Goal: Task Accomplishment & Management: Use online tool/utility

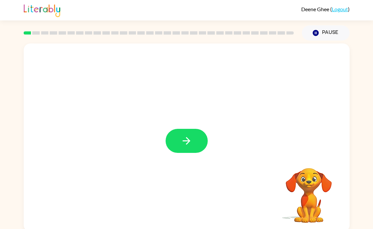
click at [189, 137] on icon "button" at bounding box center [187, 141] width 12 height 12
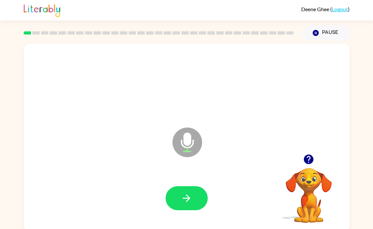
click at [185, 198] on icon "button" at bounding box center [187, 198] width 8 height 8
click at [187, 207] on button "button" at bounding box center [187, 198] width 42 height 24
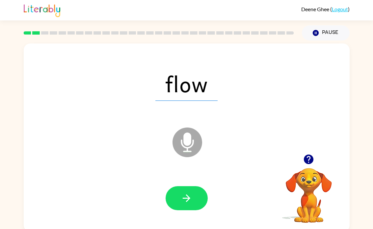
click at [196, 193] on button "button" at bounding box center [187, 198] width 42 height 24
click at [206, 195] on button "button" at bounding box center [187, 198] width 42 height 24
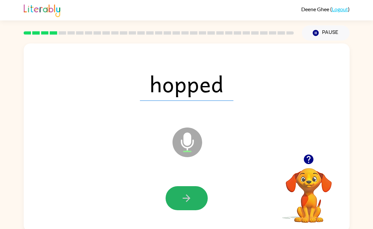
click at [185, 193] on icon "button" at bounding box center [187, 198] width 12 height 12
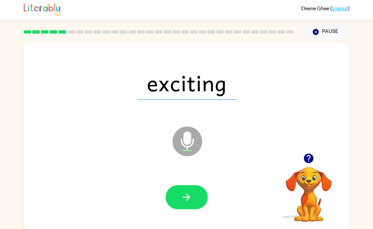
scroll to position [1, 0]
click at [198, 203] on button "button" at bounding box center [187, 197] width 42 height 24
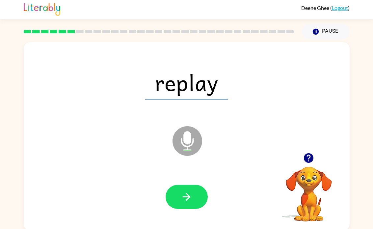
click at [183, 202] on icon "button" at bounding box center [187, 197] width 12 height 12
click at [182, 206] on button "button" at bounding box center [187, 197] width 42 height 24
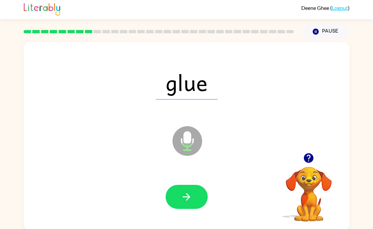
click at [191, 195] on icon "button" at bounding box center [187, 197] width 12 height 12
click at [185, 195] on icon "button" at bounding box center [187, 197] width 12 height 12
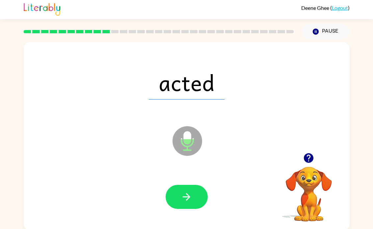
click at [186, 179] on div at bounding box center [186, 197] width 313 height 54
click at [190, 194] on icon "button" at bounding box center [187, 197] width 12 height 12
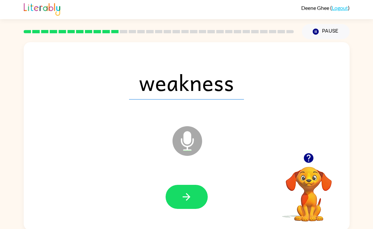
click at [183, 190] on button "button" at bounding box center [187, 197] width 42 height 24
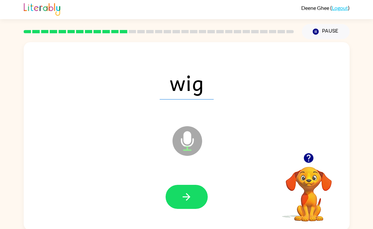
click at [180, 202] on button "button" at bounding box center [187, 197] width 42 height 24
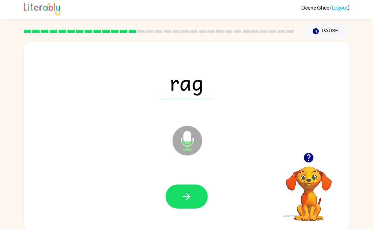
scroll to position [0, 0]
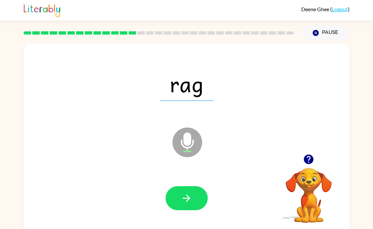
click at [186, 203] on icon "button" at bounding box center [187, 198] width 12 height 12
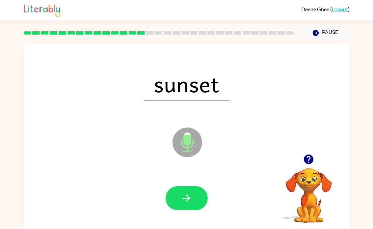
click at [182, 195] on icon "button" at bounding box center [187, 198] width 12 height 12
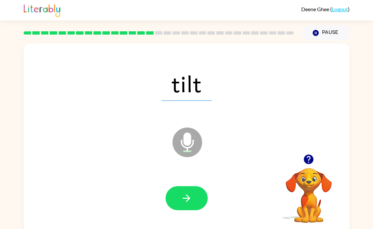
click at [197, 197] on button "button" at bounding box center [187, 198] width 42 height 24
click at [184, 209] on button "button" at bounding box center [187, 198] width 42 height 24
click at [184, 199] on icon "button" at bounding box center [187, 198] width 12 height 12
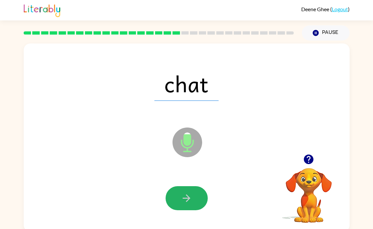
click at [196, 190] on button "button" at bounding box center [187, 198] width 42 height 24
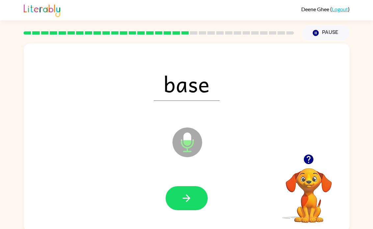
click at [179, 204] on button "button" at bounding box center [187, 198] width 42 height 24
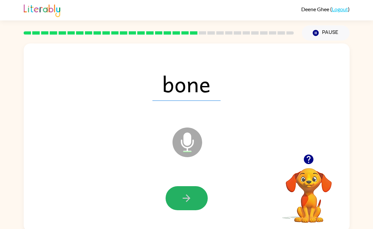
click at [172, 198] on button "button" at bounding box center [187, 198] width 42 height 24
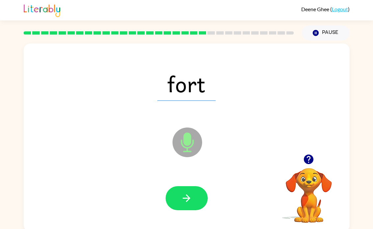
click at [194, 196] on button "button" at bounding box center [187, 198] width 42 height 24
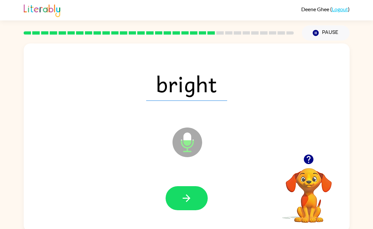
click at [199, 190] on button "button" at bounding box center [187, 198] width 42 height 24
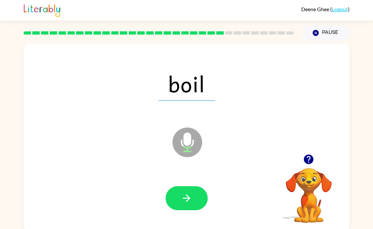
click at [183, 196] on icon "button" at bounding box center [187, 198] width 12 height 12
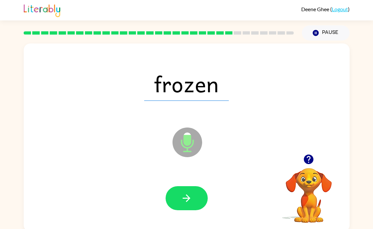
click at [193, 209] on button "button" at bounding box center [187, 198] width 42 height 24
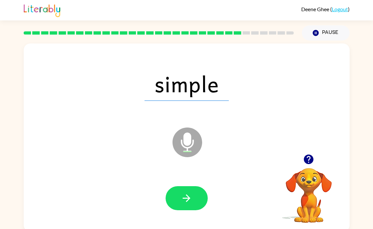
click at [187, 200] on icon "button" at bounding box center [187, 198] width 12 height 12
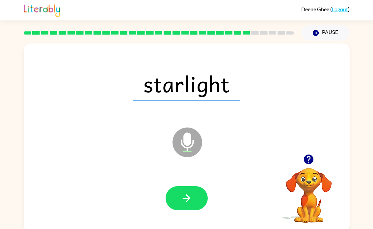
click at [177, 195] on button "button" at bounding box center [187, 198] width 42 height 24
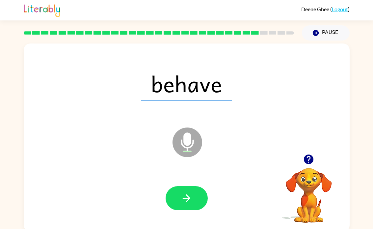
click at [182, 197] on icon "button" at bounding box center [187, 198] width 12 height 12
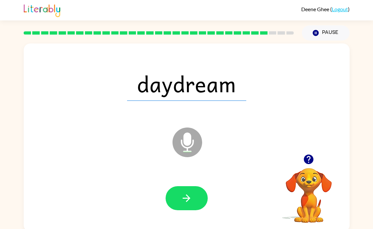
click at [180, 200] on button "button" at bounding box center [187, 198] width 42 height 24
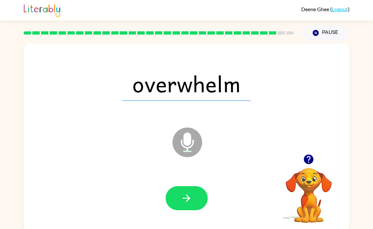
click at [194, 196] on button "button" at bounding box center [187, 198] width 42 height 24
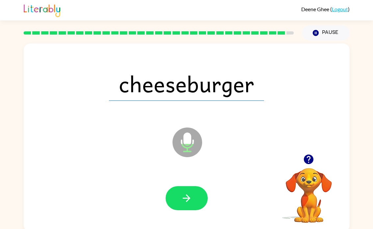
click at [180, 190] on button "button" at bounding box center [187, 198] width 42 height 24
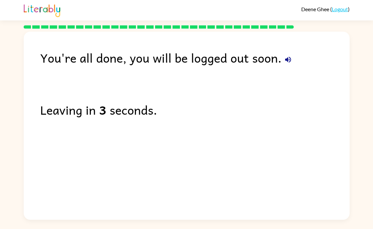
click at [287, 60] on icon "button" at bounding box center [288, 60] width 8 height 8
